Goal: Task Accomplishment & Management: Use online tool/utility

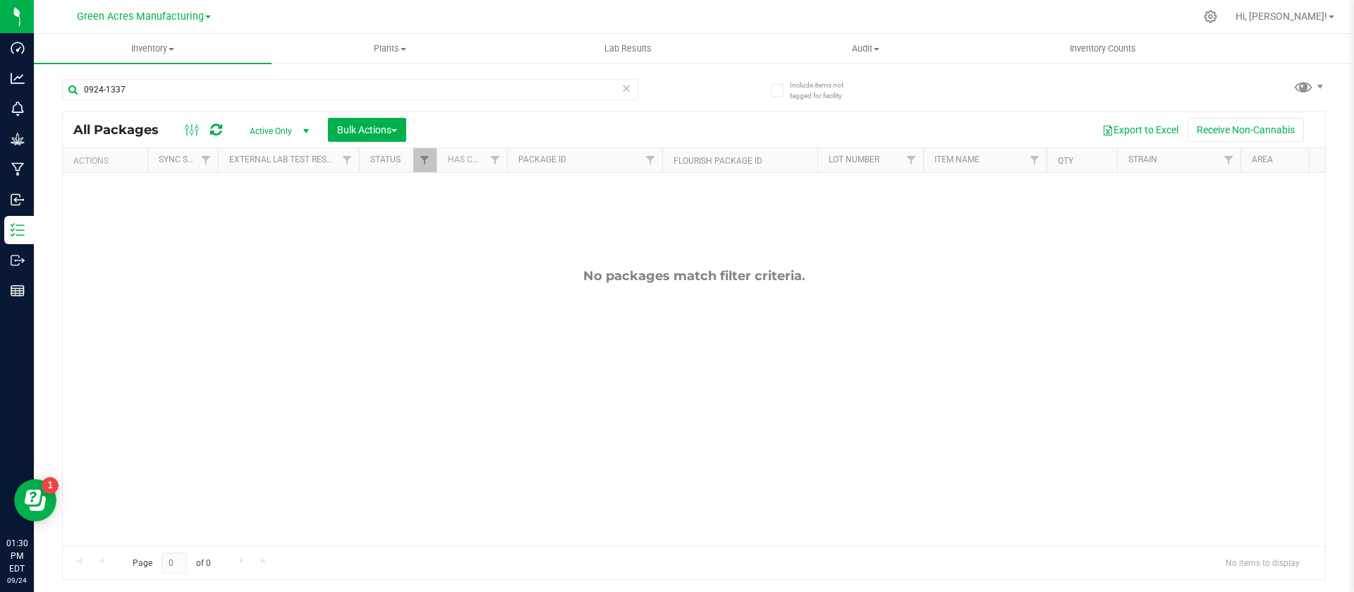
click at [298, 93] on input "0924-1337" at bounding box center [350, 89] width 576 height 21
click at [149, 86] on input "924-001" at bounding box center [350, 89] width 576 height 21
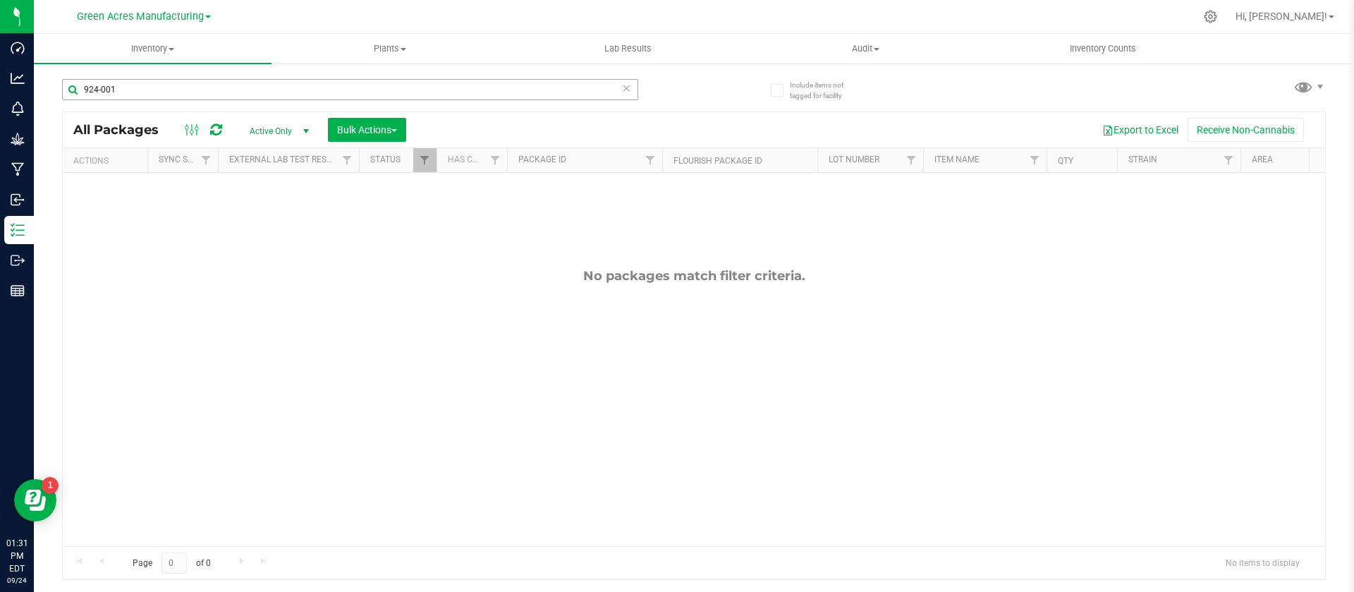
click at [149, 86] on input "924-001" at bounding box center [350, 89] width 576 height 21
type input "924-001"
click at [161, 49] on span "Inventory" at bounding box center [153, 48] width 238 height 13
click at [127, 82] on span "All packages" at bounding box center [82, 85] width 97 height 12
click at [133, 93] on input "text" at bounding box center [350, 89] width 576 height 21
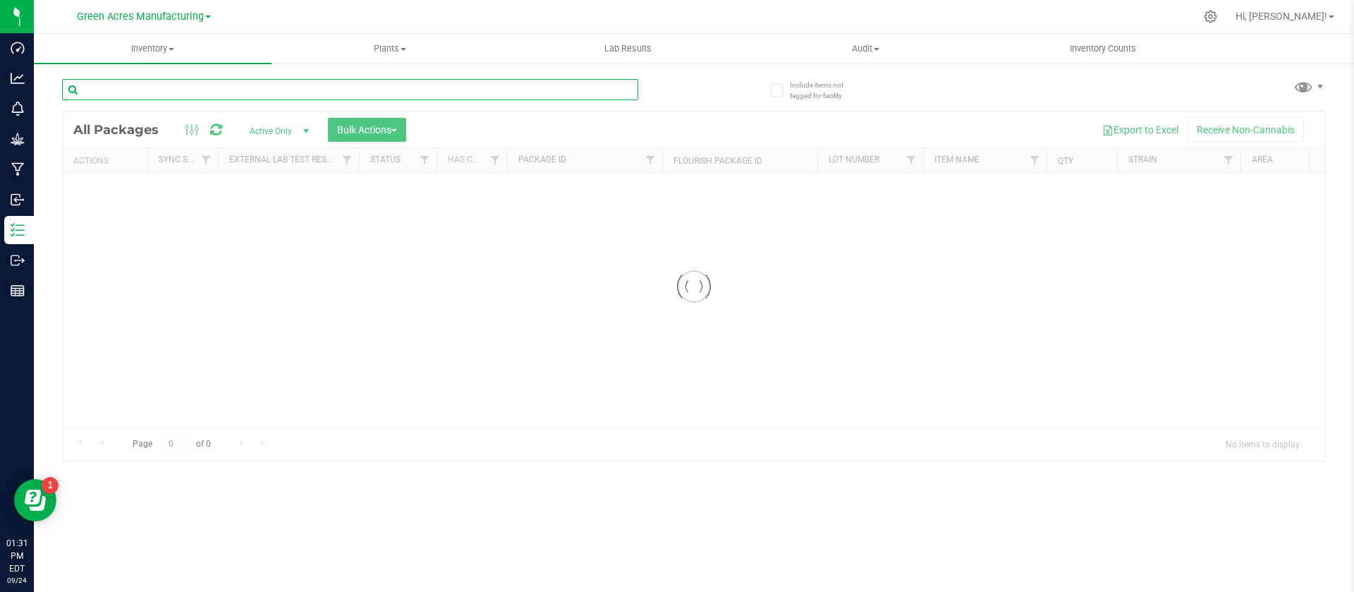
paste input "924-001"
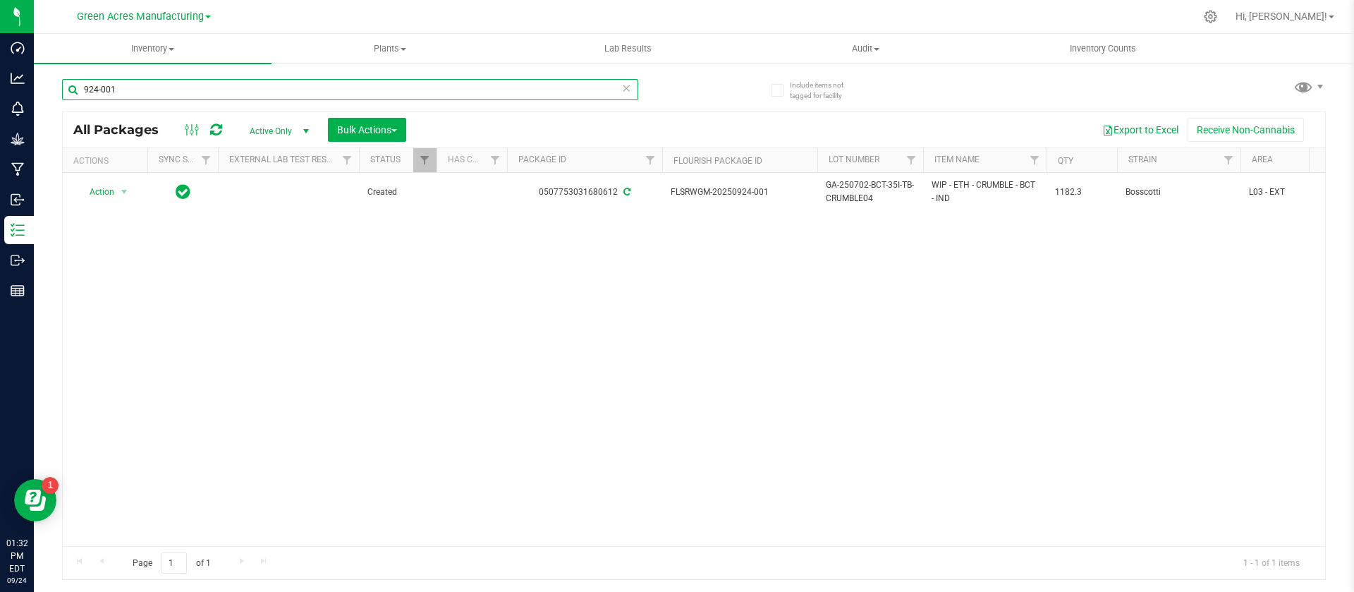
click at [133, 93] on input "924-001" at bounding box center [350, 89] width 576 height 21
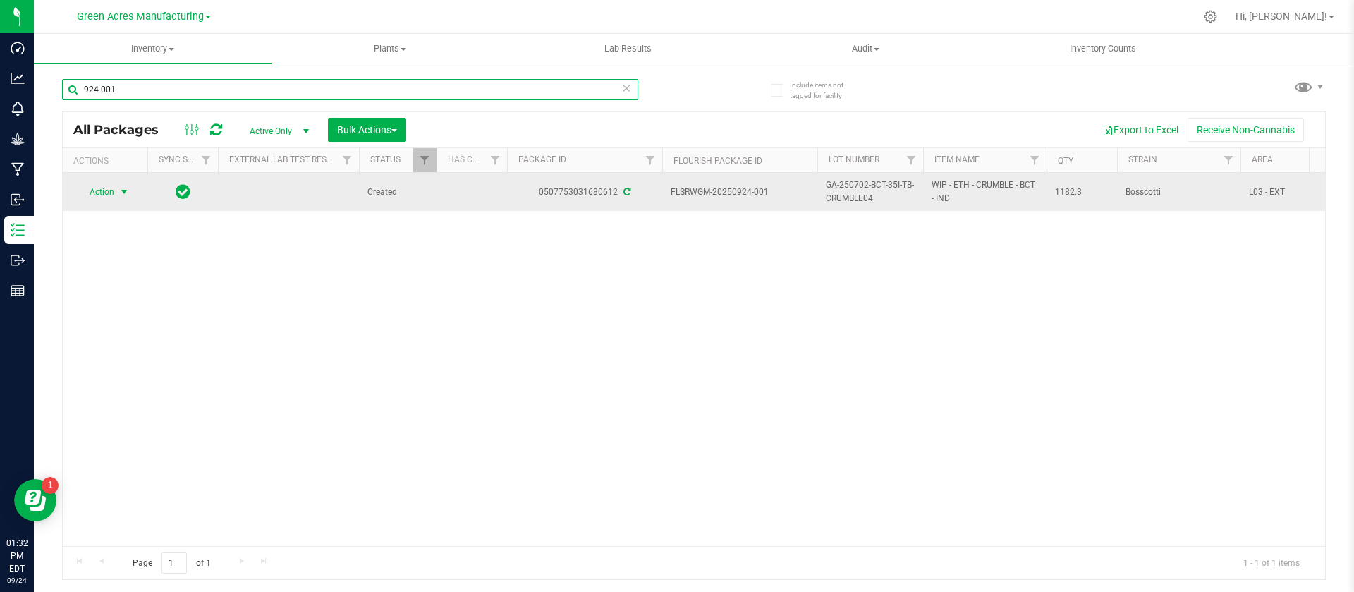
type input "924-001"
click at [97, 192] on span "Action" at bounding box center [96, 192] width 38 height 20
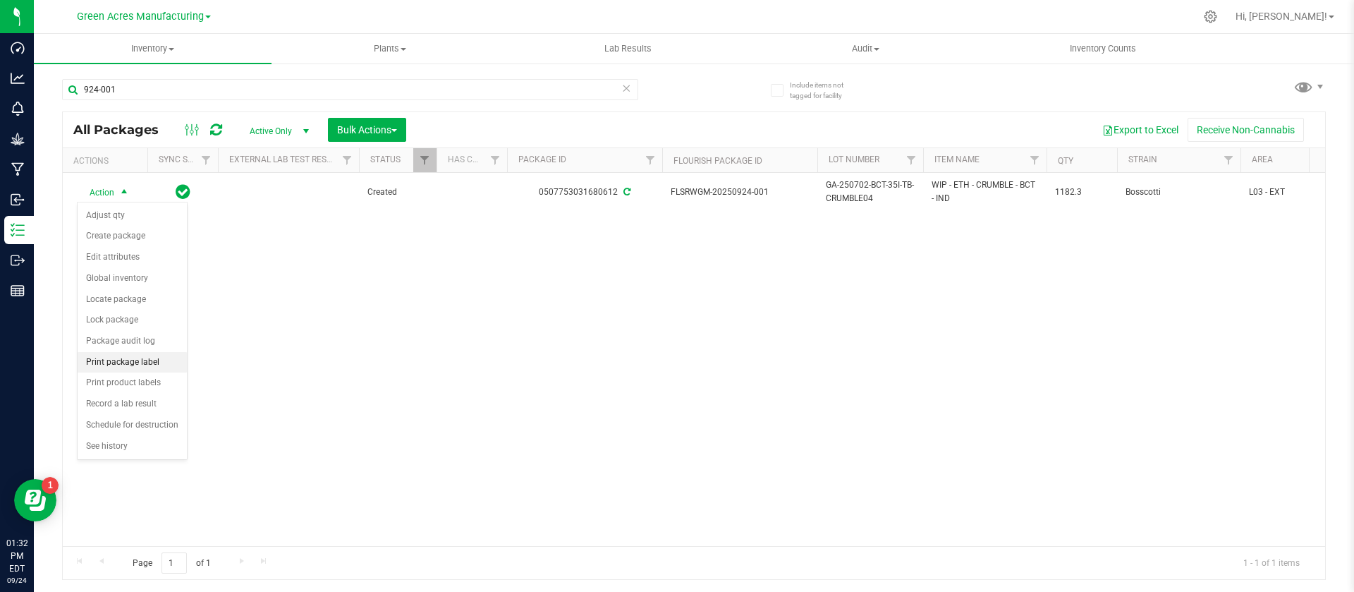
click at [147, 364] on li "Print package label" at bounding box center [132, 362] width 109 height 21
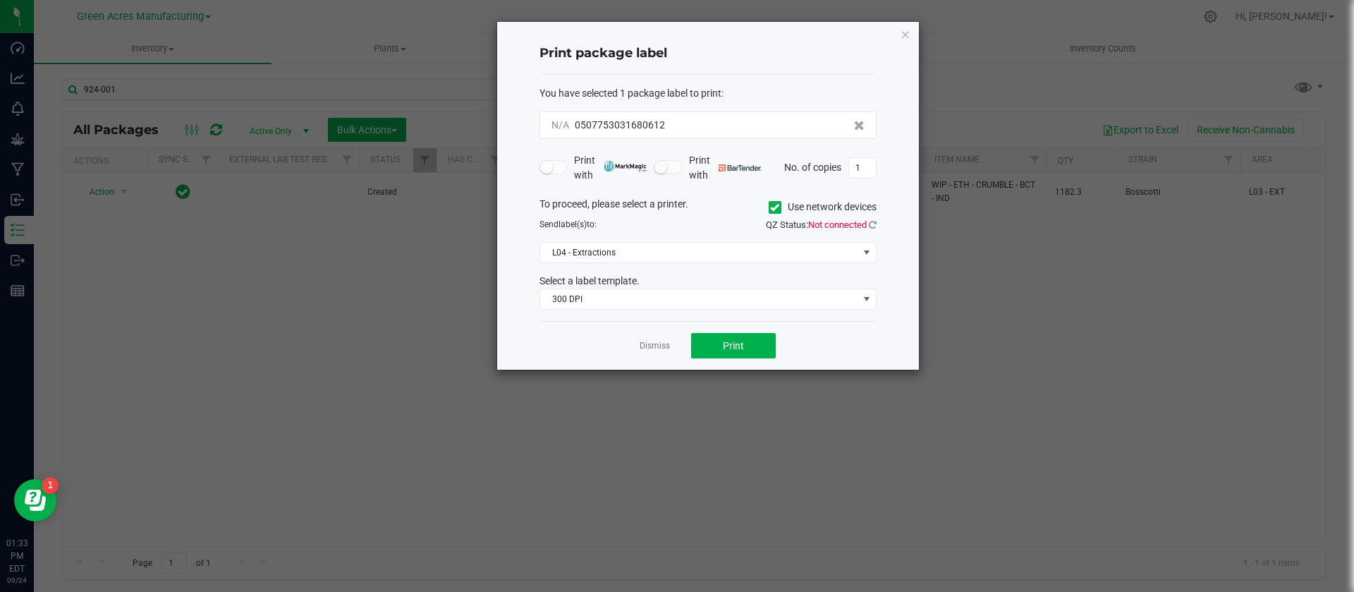
click at [879, 225] on div "QZ Status: Not connected" at bounding box center [797, 225] width 179 height 14
click at [870, 223] on icon at bounding box center [873, 224] width 8 height 9
click at [865, 169] on input "1" at bounding box center [862, 168] width 27 height 20
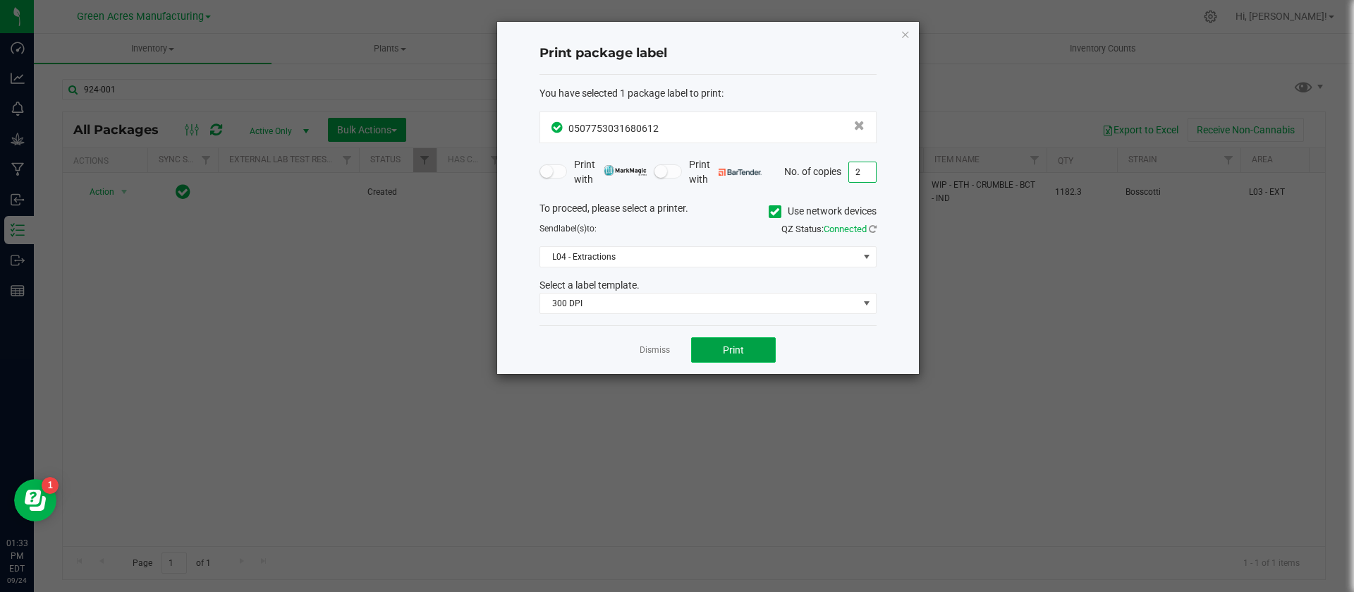
click at [743, 347] on span "Print" at bounding box center [733, 349] width 21 height 11
click at [860, 178] on input "2" at bounding box center [862, 172] width 27 height 20
type input "1"
click at [733, 341] on button "Print" at bounding box center [733, 349] width 85 height 25
click at [651, 355] on link "Dismiss" at bounding box center [655, 350] width 30 height 12
